Goal: Information Seeking & Learning: Learn about a topic

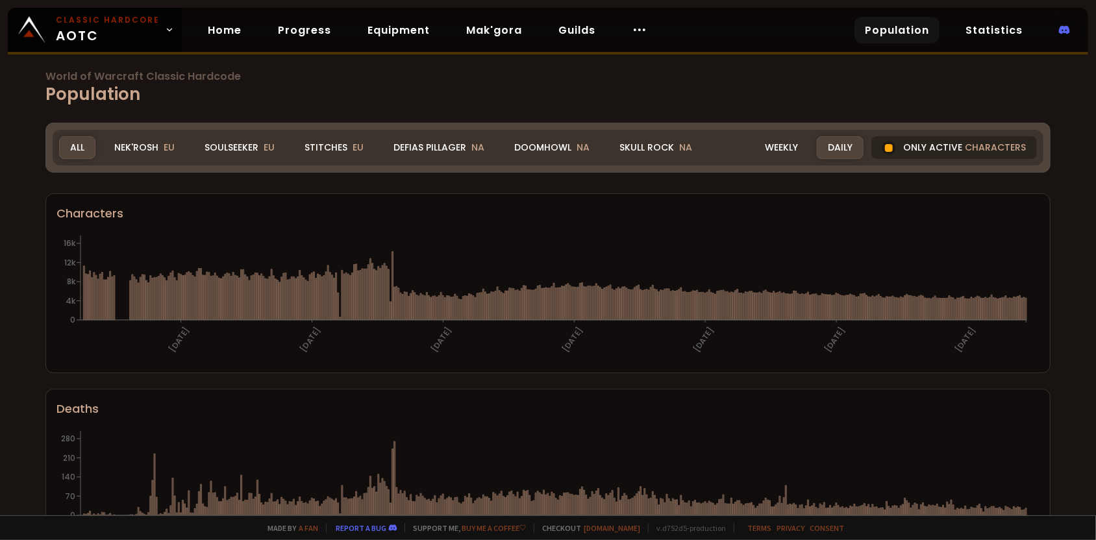
click at [903, 151] on div "Only active characters" at bounding box center [955, 147] width 166 height 23
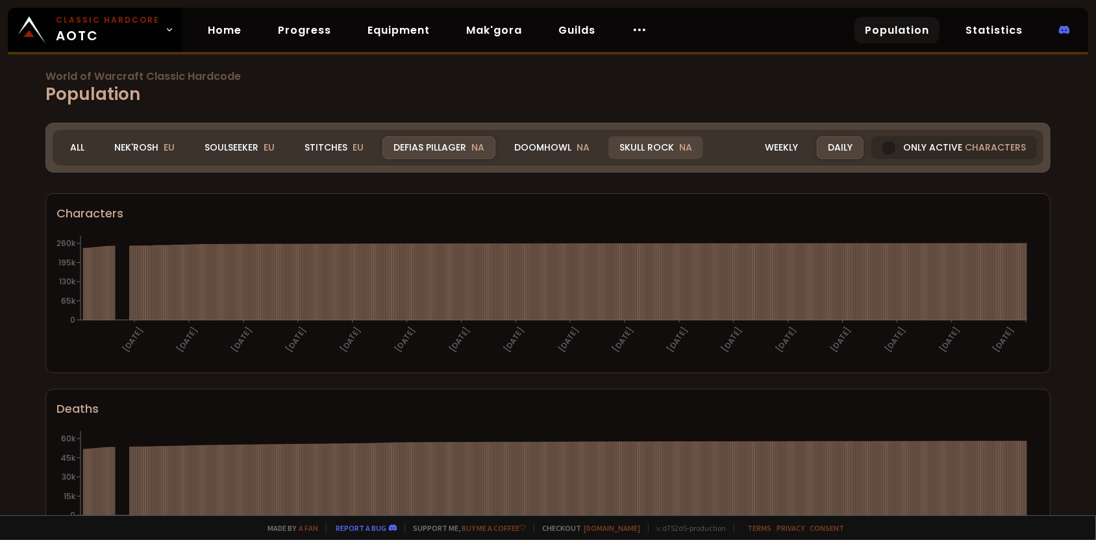
click at [619, 147] on div "Skull Rock NA" at bounding box center [656, 147] width 95 height 23
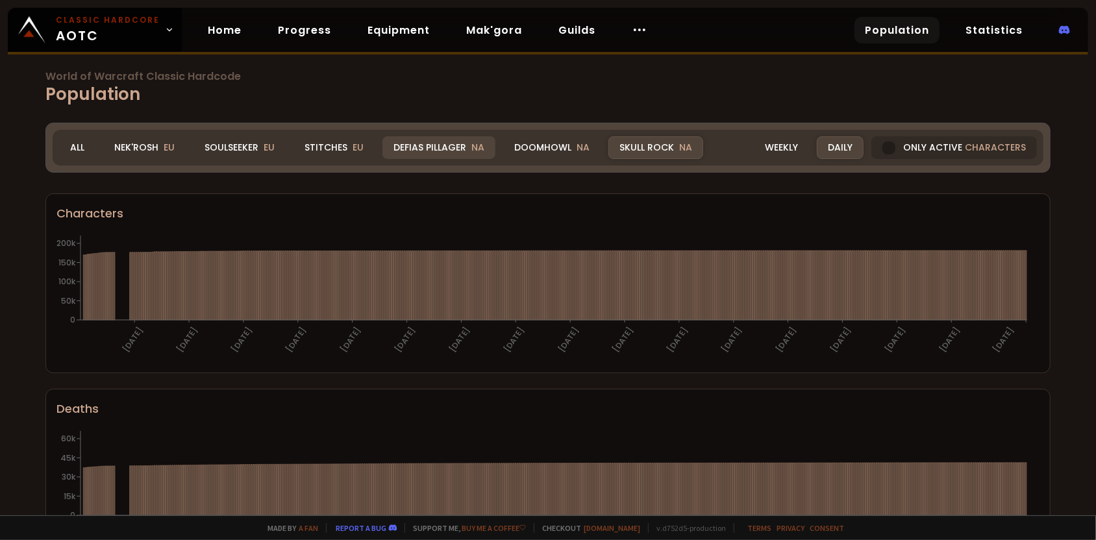
click at [447, 154] on div "Defias Pillager NA" at bounding box center [439, 147] width 113 height 23
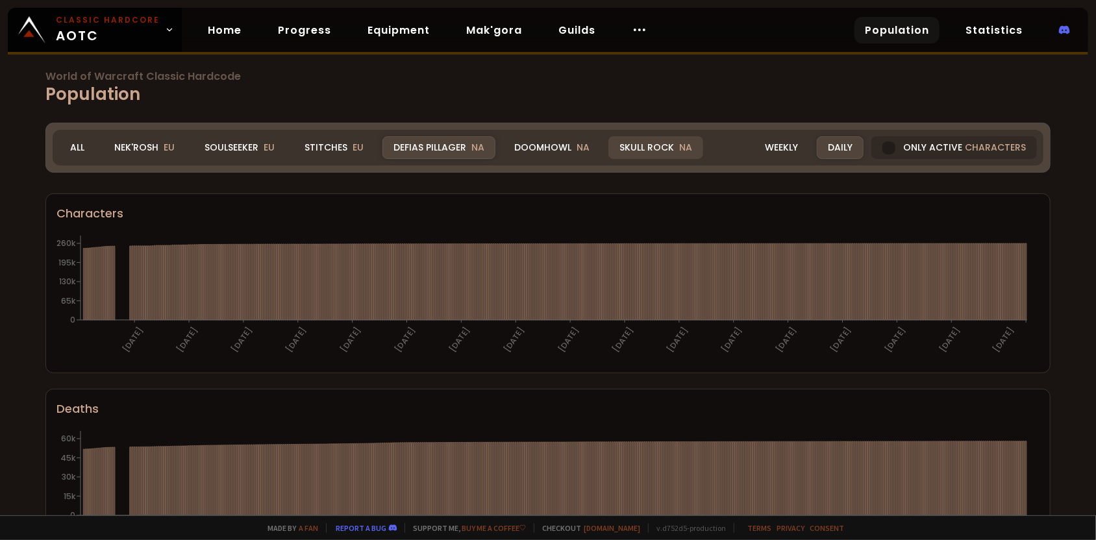
click at [640, 154] on div "Skull Rock NA" at bounding box center [656, 147] width 95 height 23
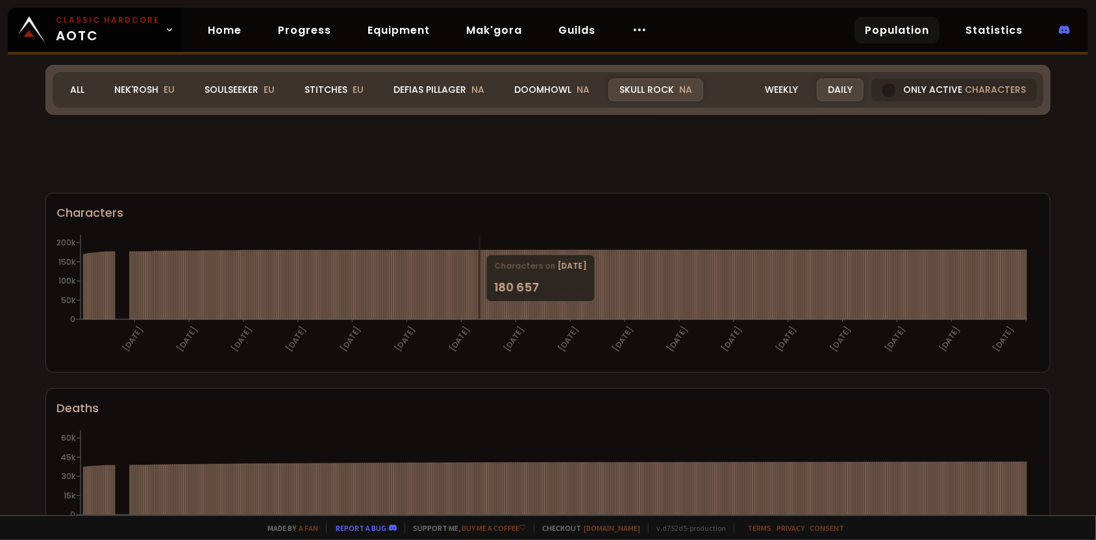
scroll to position [783, 0]
